Goal: Information Seeking & Learning: Learn about a topic

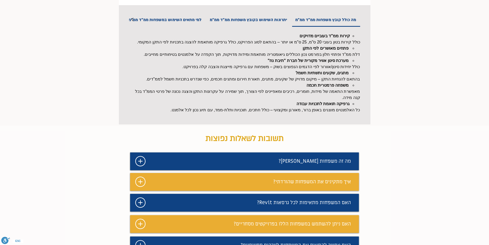
scroll to position [283, 0]
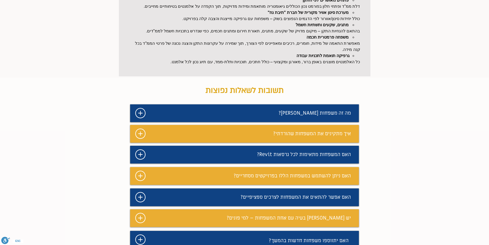
click at [253, 117] on h6 "מה זה משפחות [PERSON_NAME]?" at bounding box center [274, 112] width 153 height 7
click at [138, 118] on icon "#comp-maf1xbw9 svg [data-color="1"] {fill: #FFFFFF;}" at bounding box center [140, 113] width 10 height 10
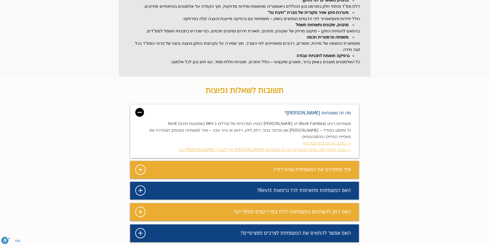
click at [138, 117] on img "מצגת" at bounding box center [139, 112] width 9 height 9
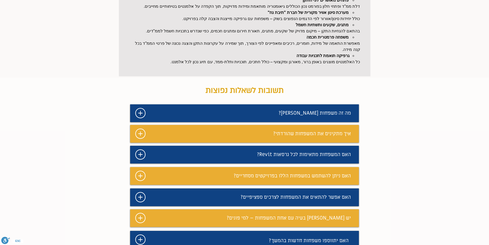
click at [135, 143] on div "מצגת" at bounding box center [244, 134] width 229 height 18
click at [138, 139] on icon "#comp-maf1xbxd svg [data-color="1"] {fill: #FFFFFF;}" at bounding box center [140, 133] width 10 height 10
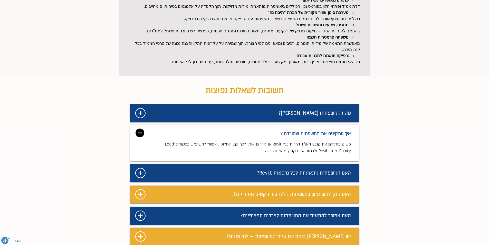
click at [138, 137] on img "מצגת" at bounding box center [140, 132] width 9 height 9
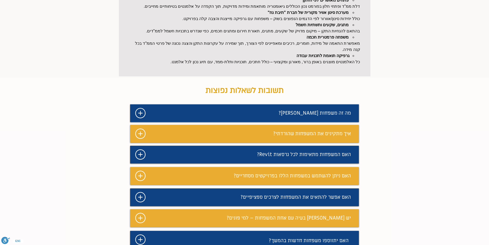
drag, startPoint x: 142, startPoint y: 154, endPoint x: 142, endPoint y: 164, distance: 10.0
click at [142, 156] on div "תשובות לשאלות נפוצות #comp-maf1xbw9 svg [data-color="1"] {fill: #FFFFFF;} מה זה…" at bounding box center [244, 167] width 489 height 179
click at [141, 160] on icon "#comp-maf1xbxw svg [data-color="1"] {fill: #FFFFFF;}" at bounding box center [140, 154] width 10 height 10
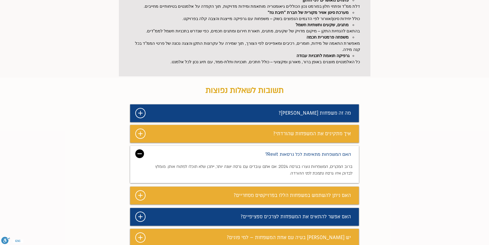
click at [141, 158] on img "מצגת" at bounding box center [139, 153] width 9 height 9
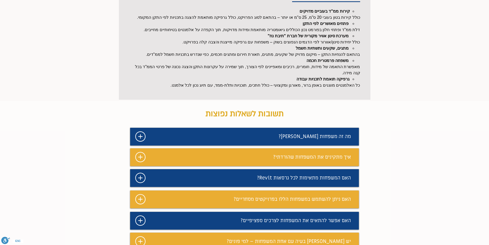
scroll to position [180, 0]
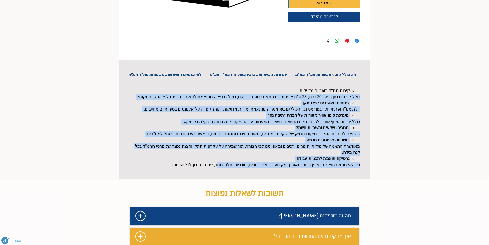
drag, startPoint x: 245, startPoint y: 90, endPoint x: 224, endPoint y: 174, distance: 85.9
click at [224, 168] on div "קירות ממ"ד בעוביים מדויקים כולל קירות בטון בעובי 20 ס"מ, 25 ס"מ או יותר – בהתאם…" at bounding box center [244, 128] width 231 height 80
click at [224, 168] on p "כל האלמנטים מוצגים באופן ברור, מאורגן ומקצועי – כולל חתכים, תוכניות ותלת-ממד, ע…" at bounding box center [244, 165] width 231 height 6
drag, startPoint x: 224, startPoint y: 174, endPoint x: 193, endPoint y: 89, distance: 90.2
click at [193, 89] on div "קירות ממ"ד בעוביים מדויקים כולל קירות בטון בעובי 20 ס"מ, 25 ס"מ או יותר – בהתאם…" at bounding box center [244, 128] width 231 height 80
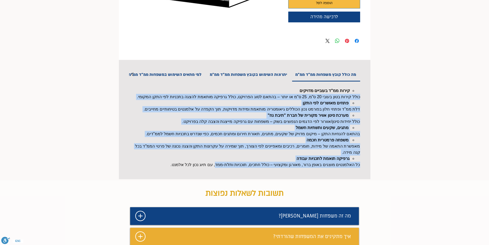
click at [210, 112] on p "דלת ממ"ד ופתחי חלון בפורמט נכון הכוללים גיאומטריה מותאמת ומידות מדויקות, תוך הק…" at bounding box center [244, 109] width 231 height 6
click at [213, 118] on li "מערכת סינון אוויר מקורית של חברת "תיבת נח"" at bounding box center [241, 115] width 217 height 6
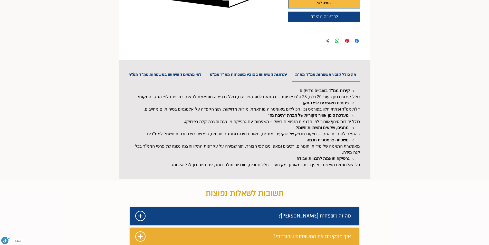
scroll to position [77, 0]
